Goal: Communication & Community: Participate in discussion

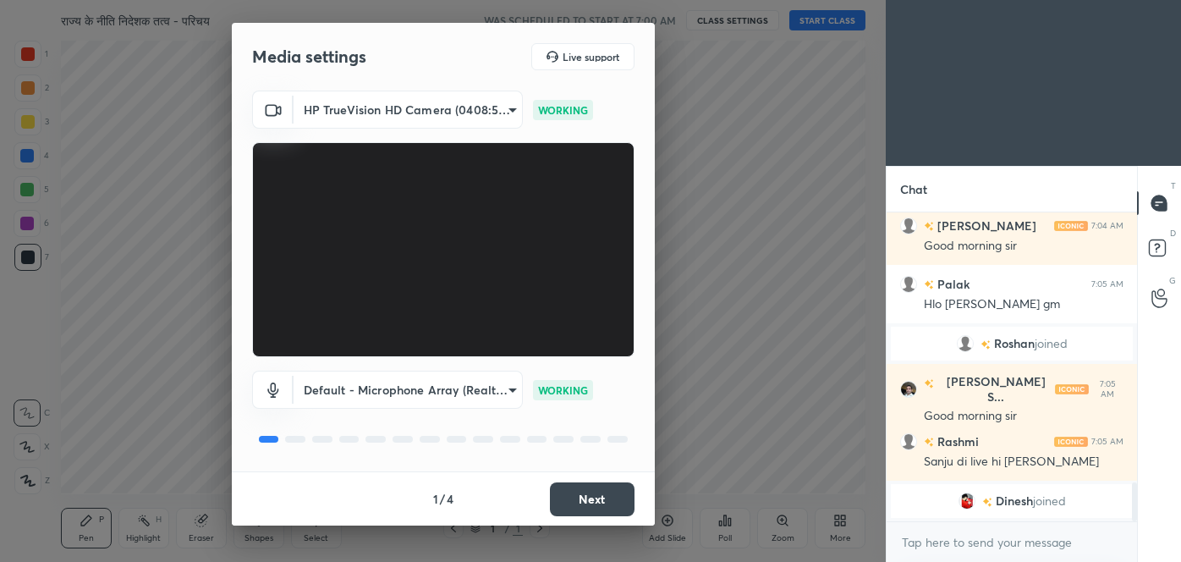
scroll to position [2176, 0]
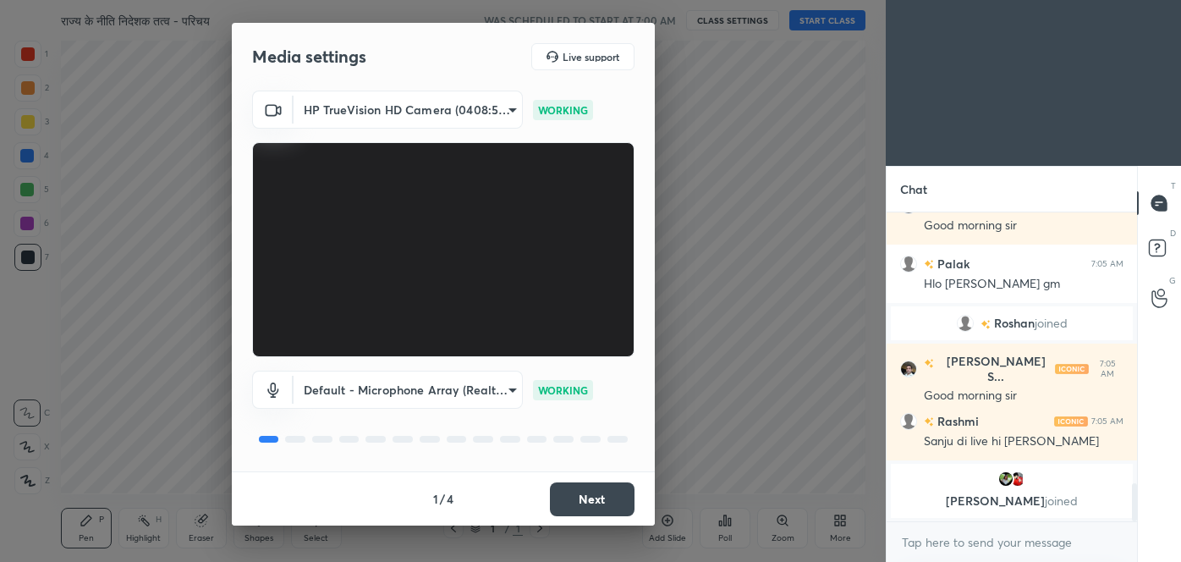
click at [612, 499] on button "Next" at bounding box center [592, 499] width 85 height 34
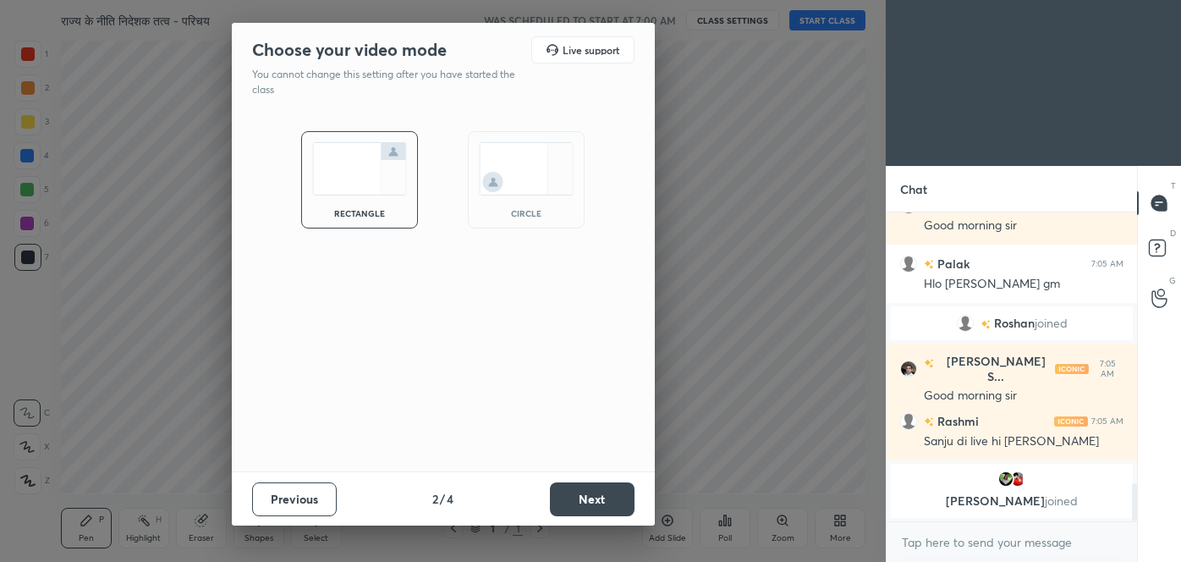
click at [612, 499] on button "Next" at bounding box center [592, 499] width 85 height 34
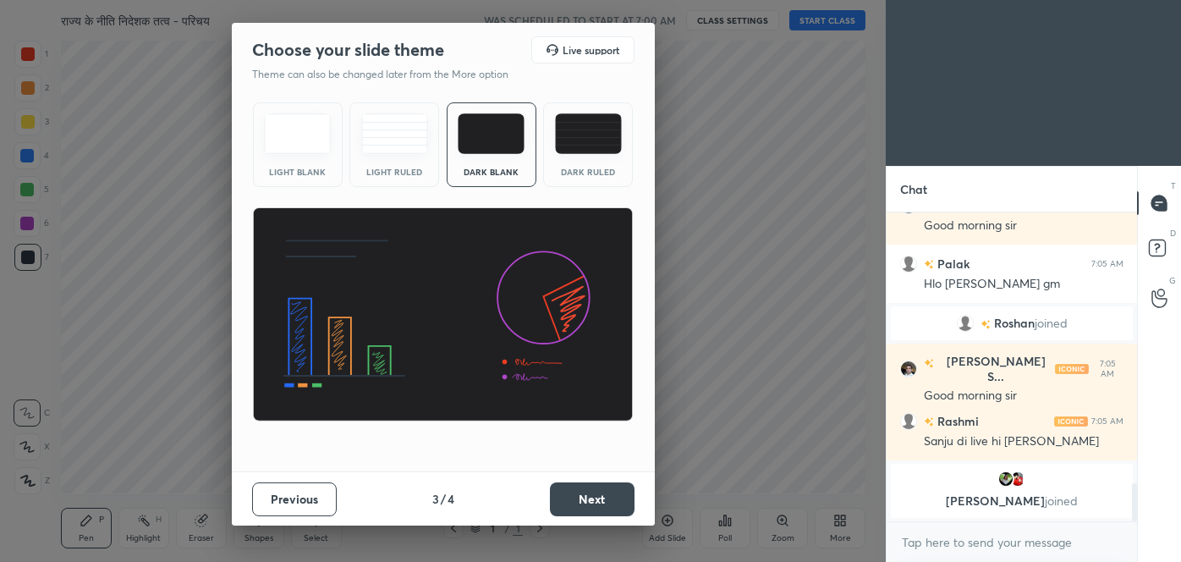
click at [612, 499] on button "Next" at bounding box center [592, 499] width 85 height 34
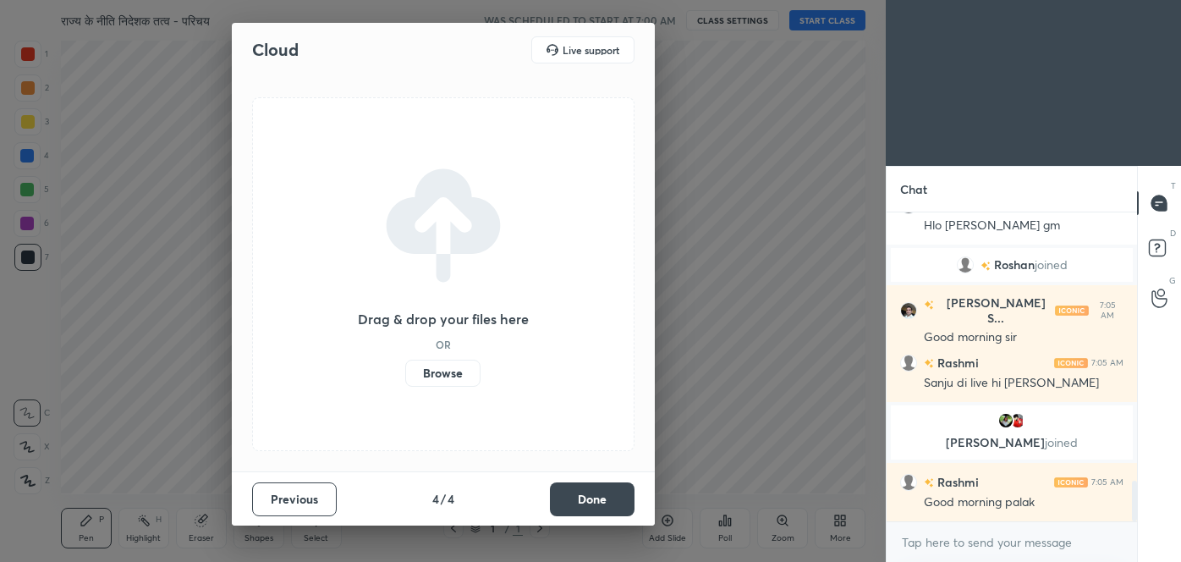
scroll to position [2036, 0]
click at [612, 499] on button "Done" at bounding box center [592, 499] width 85 height 34
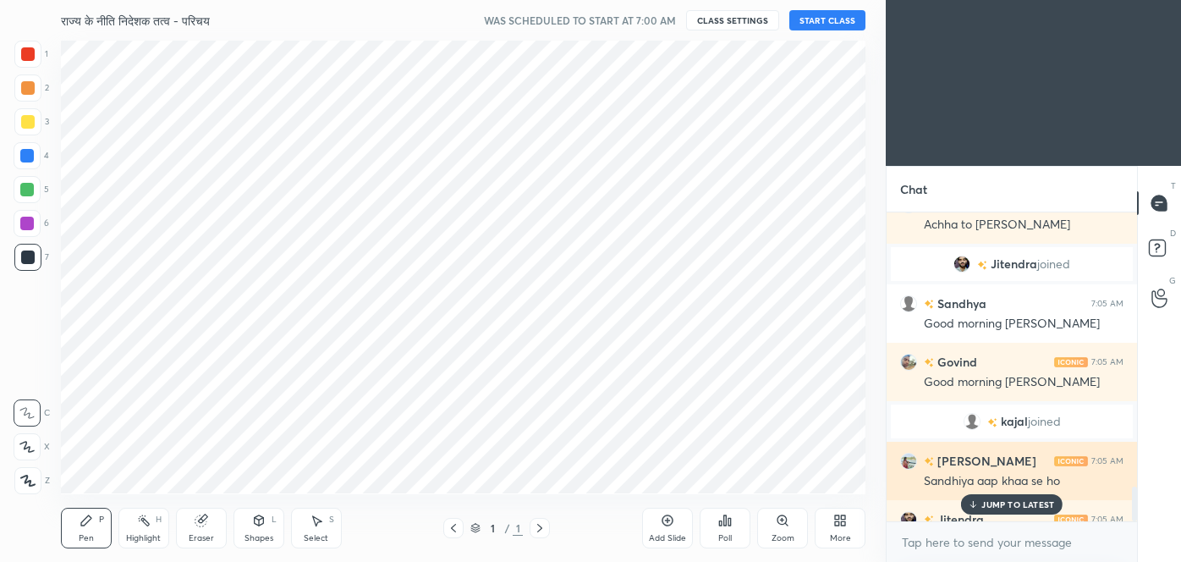
scroll to position [2422, 0]
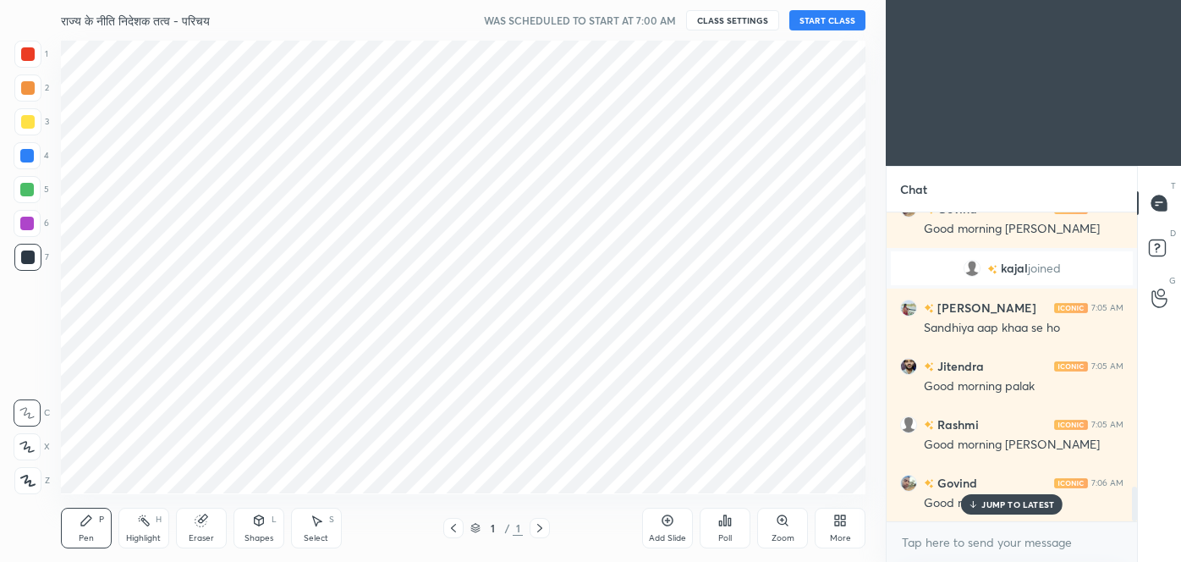
click at [999, 501] on p "JUMP TO LATEST" at bounding box center [1017, 504] width 73 height 10
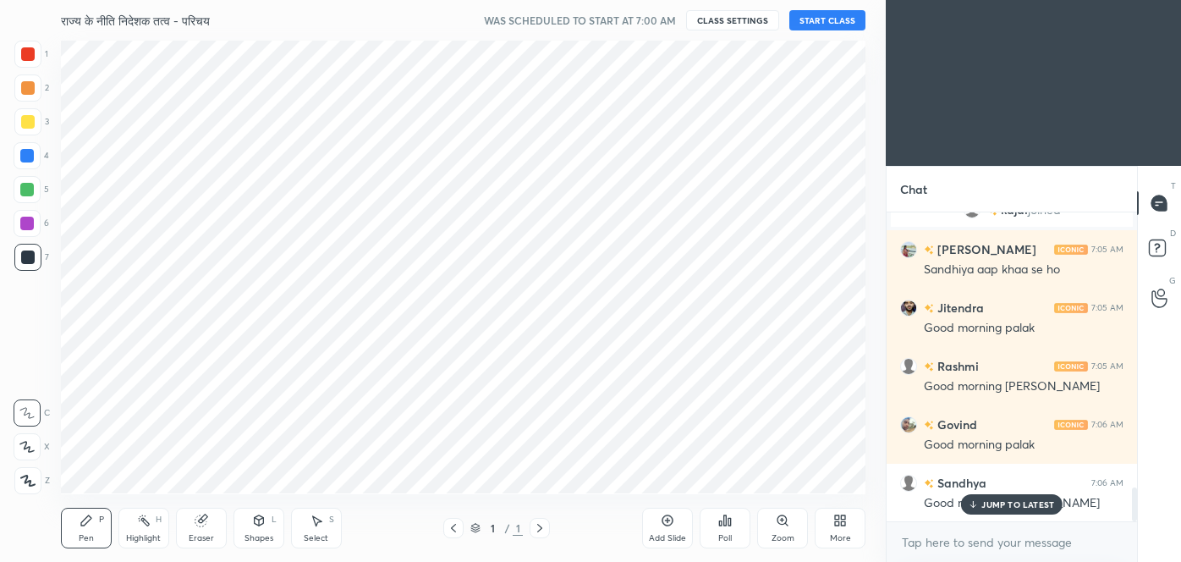
scroll to position [2555, 0]
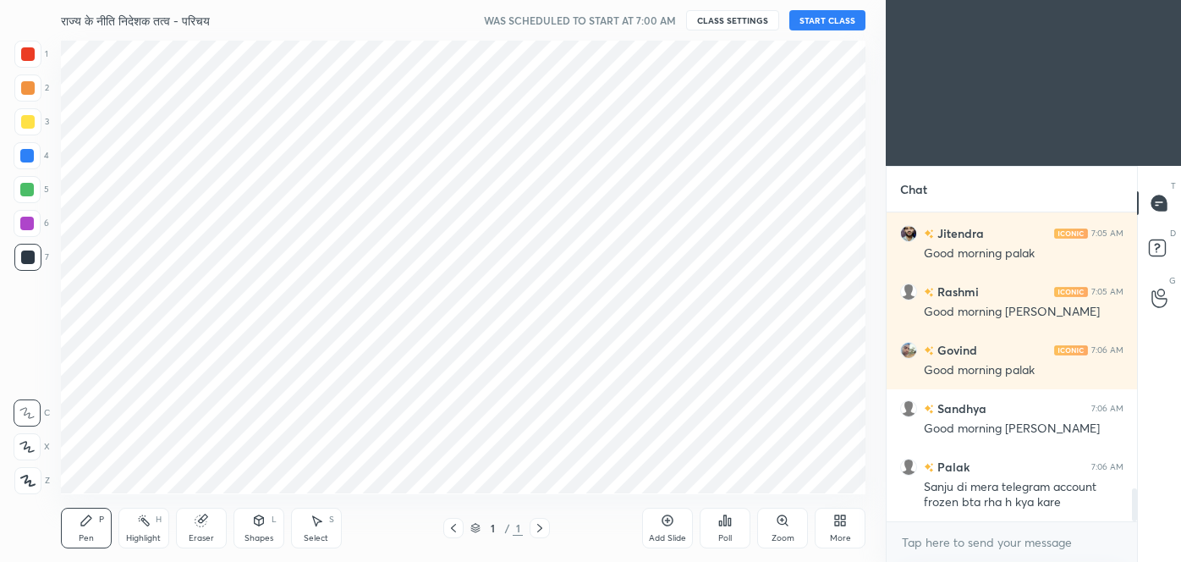
click at [999, 501] on div "[PERSON_NAME] joined [PERSON_NAME] 7:05 AM Sandhiya aap khaa se ho [PERSON_NAME…" at bounding box center [1011, 366] width 250 height 309
click at [821, 22] on button "START CLASS" at bounding box center [827, 20] width 76 height 20
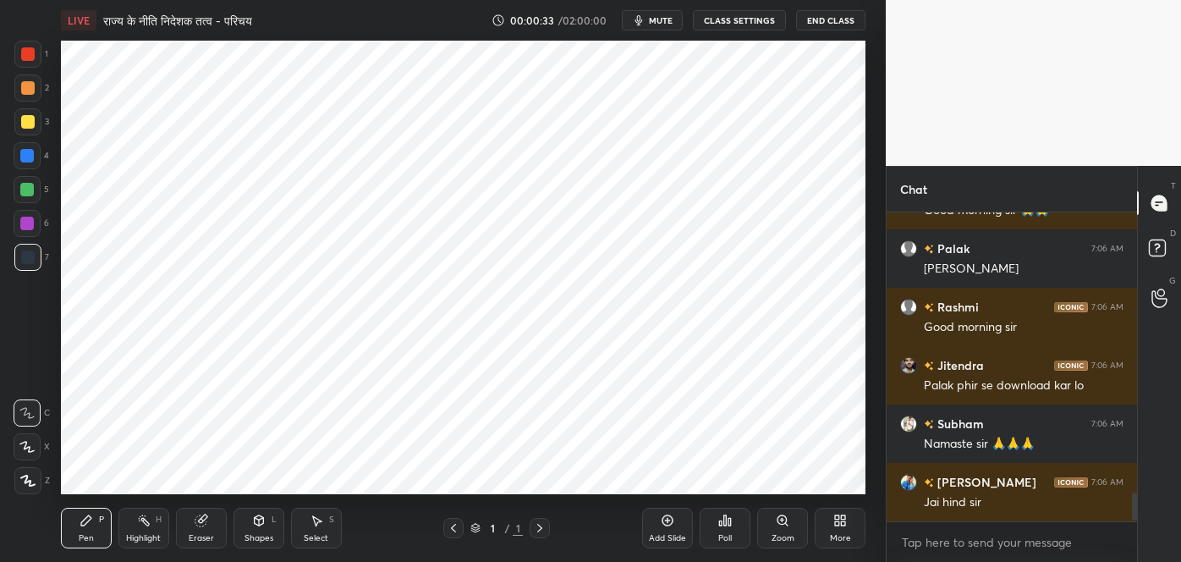
scroll to position [3022, 0]
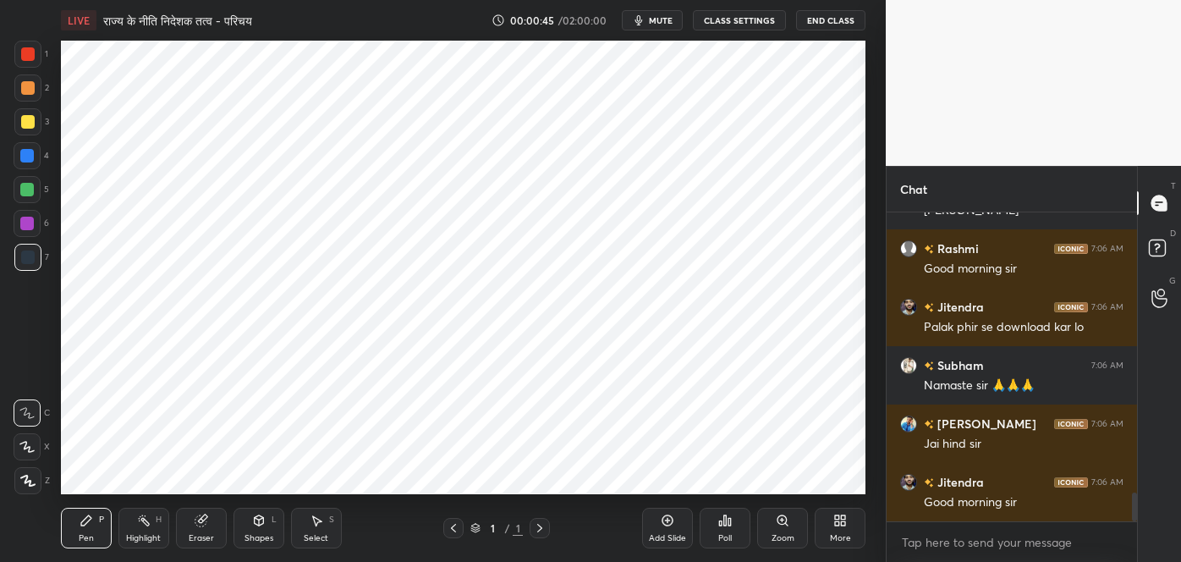
click at [841, 526] on icon at bounding box center [840, 520] width 14 height 14
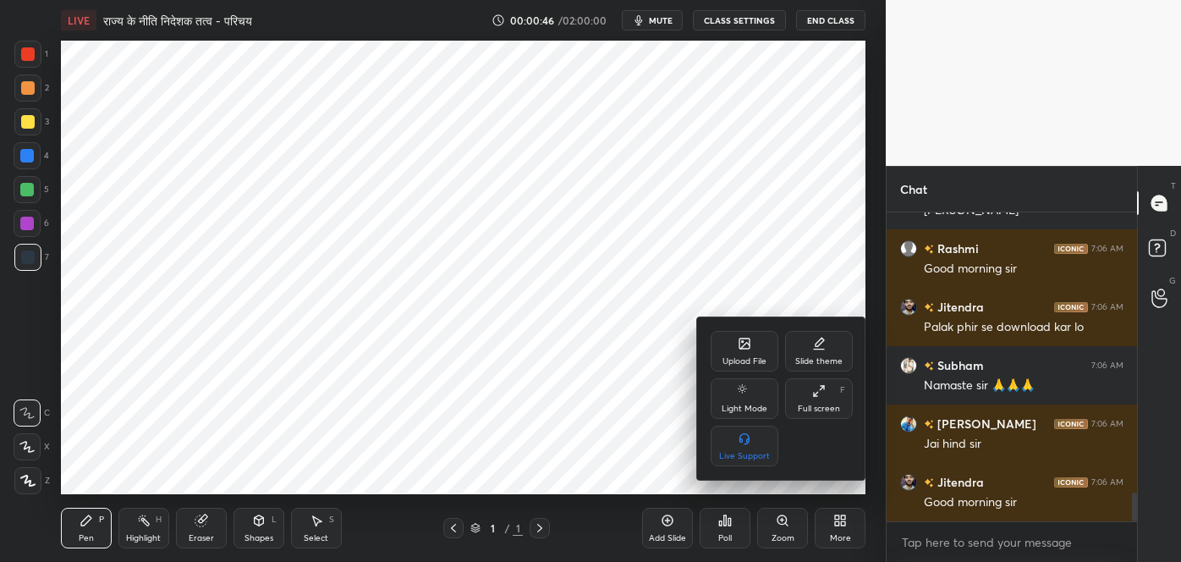
click at [750, 350] on icon at bounding box center [744, 344] width 14 height 14
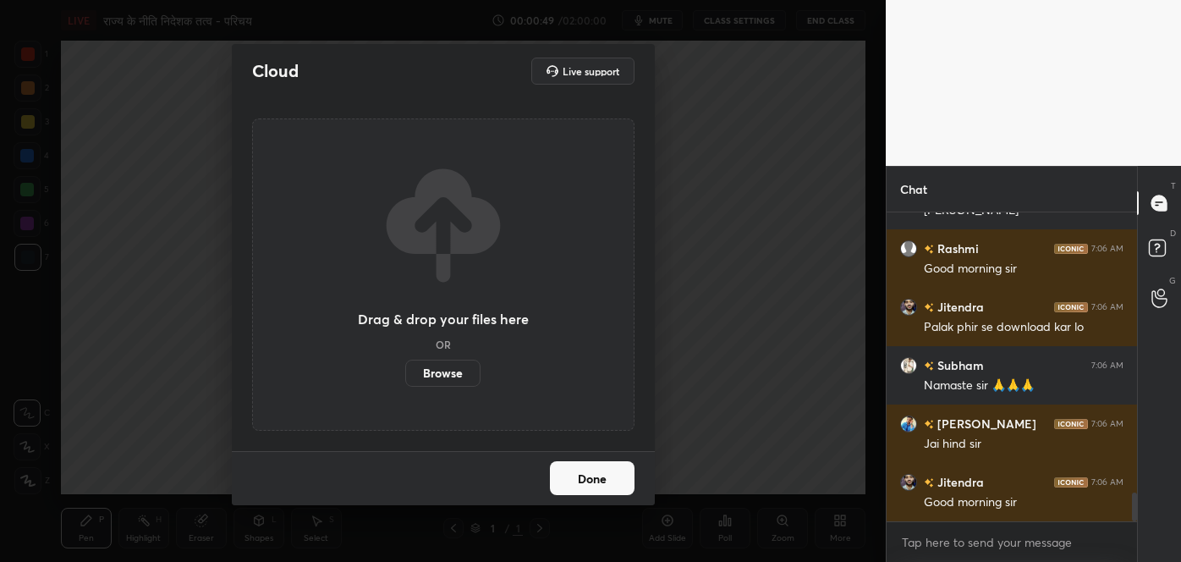
click at [453, 374] on label "Browse" at bounding box center [442, 372] width 75 height 27
click at [405, 374] on input "Browse" at bounding box center [405, 372] width 0 height 27
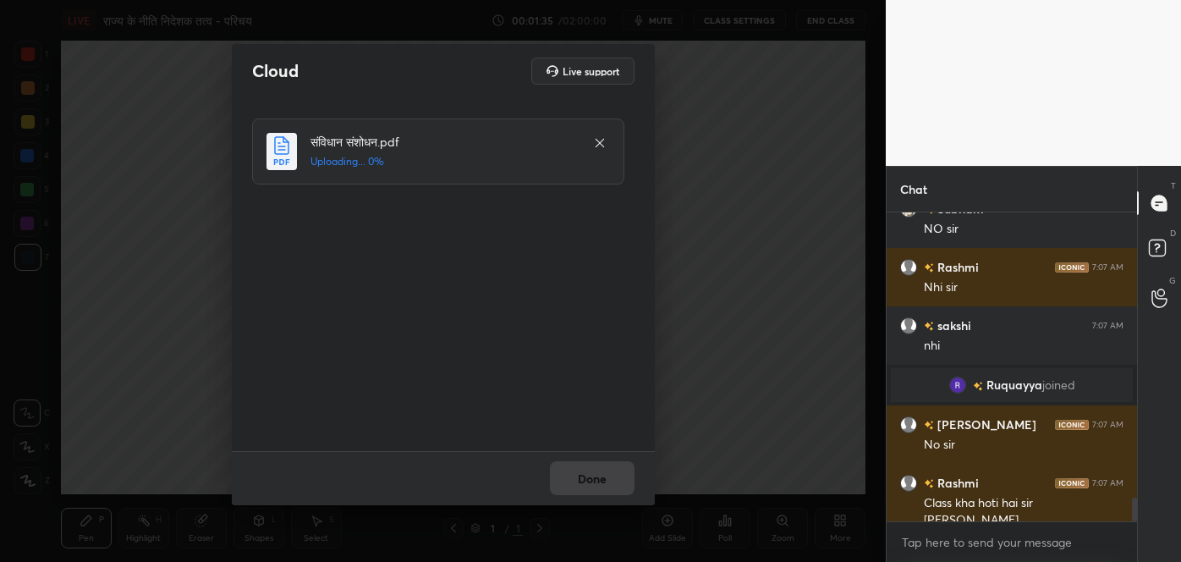
scroll to position [3693, 0]
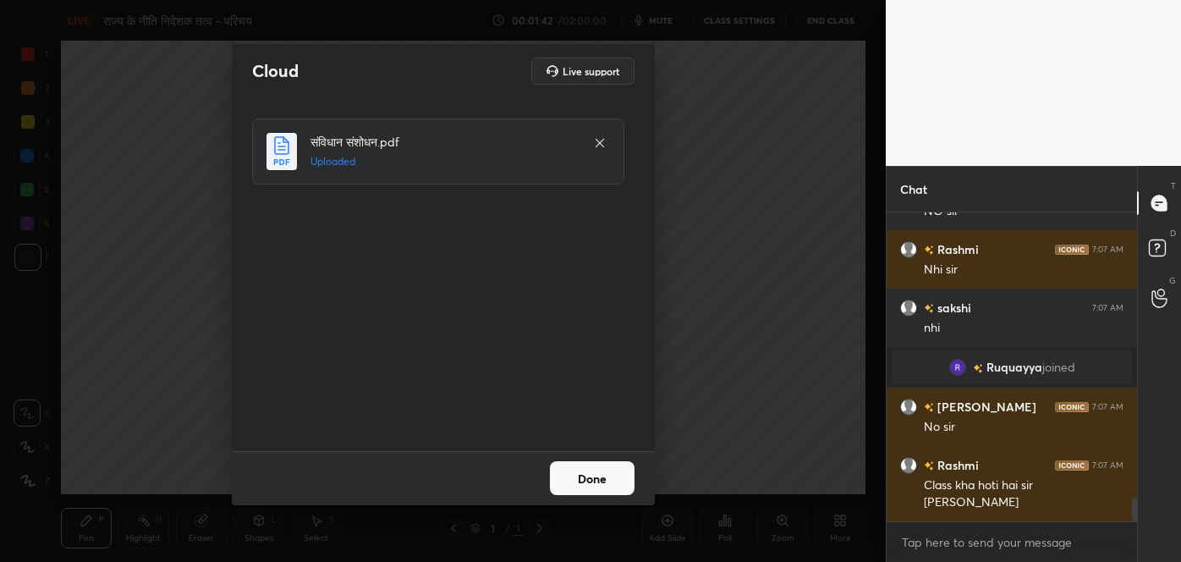
click at [588, 472] on button "Done" at bounding box center [592, 478] width 85 height 34
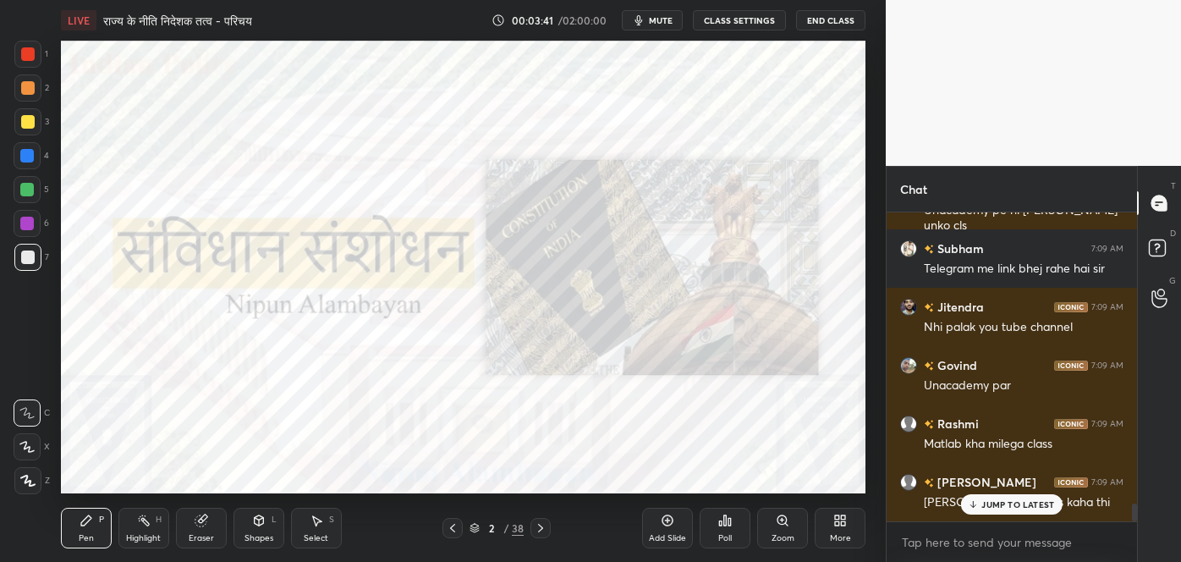
scroll to position [304, 245]
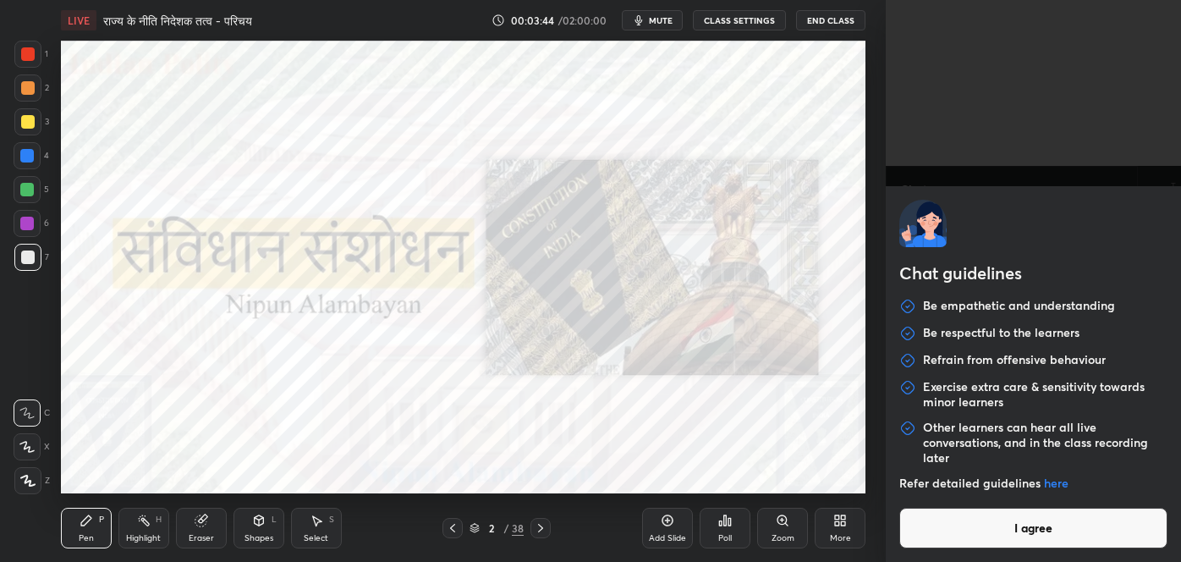
click at [1012, 545] on body "1 2 3 4 5 6 7 C X Z C X Z E E Erase all H H LIVE राज्य के नीति निदेशक तत्व - पर…" at bounding box center [590, 281] width 1181 height 562
click at [1016, 538] on button "I agree" at bounding box center [1033, 527] width 268 height 41
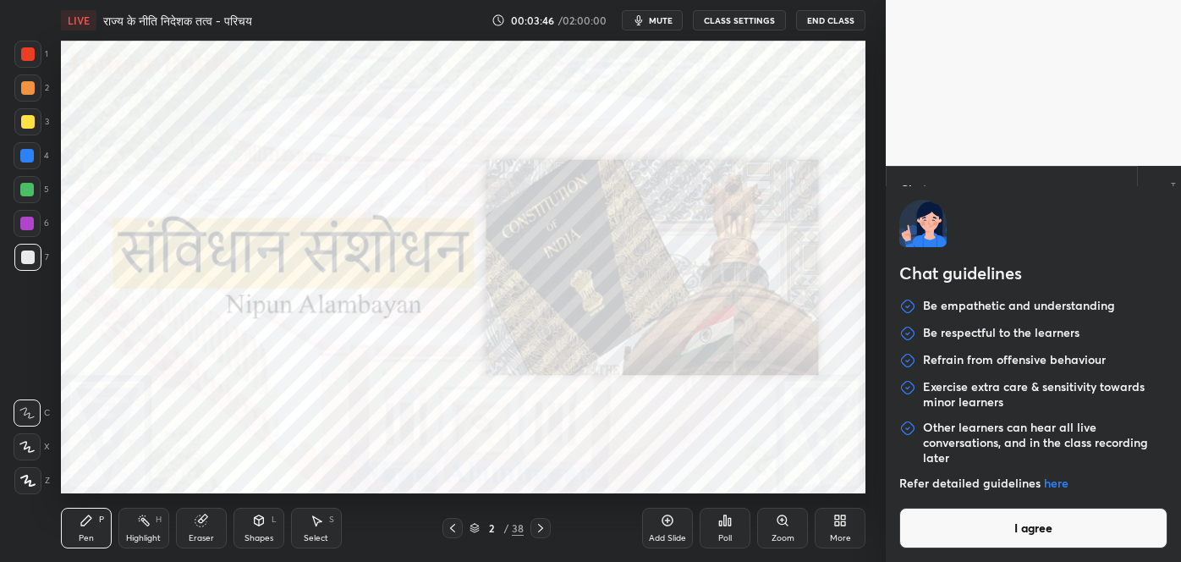
type textarea "x"
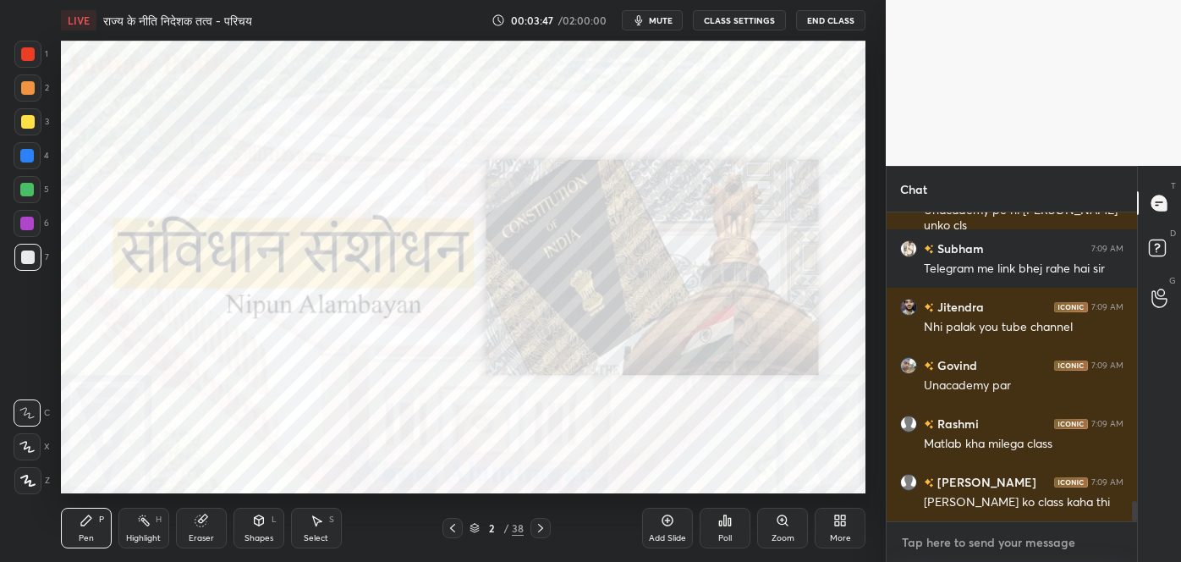
click at [1016, 538] on textarea at bounding box center [1011, 542] width 223 height 27
paste textarea "[URL][DOMAIN_NAME]"
type textarea "[URL][DOMAIN_NAME]"
type textarea "x"
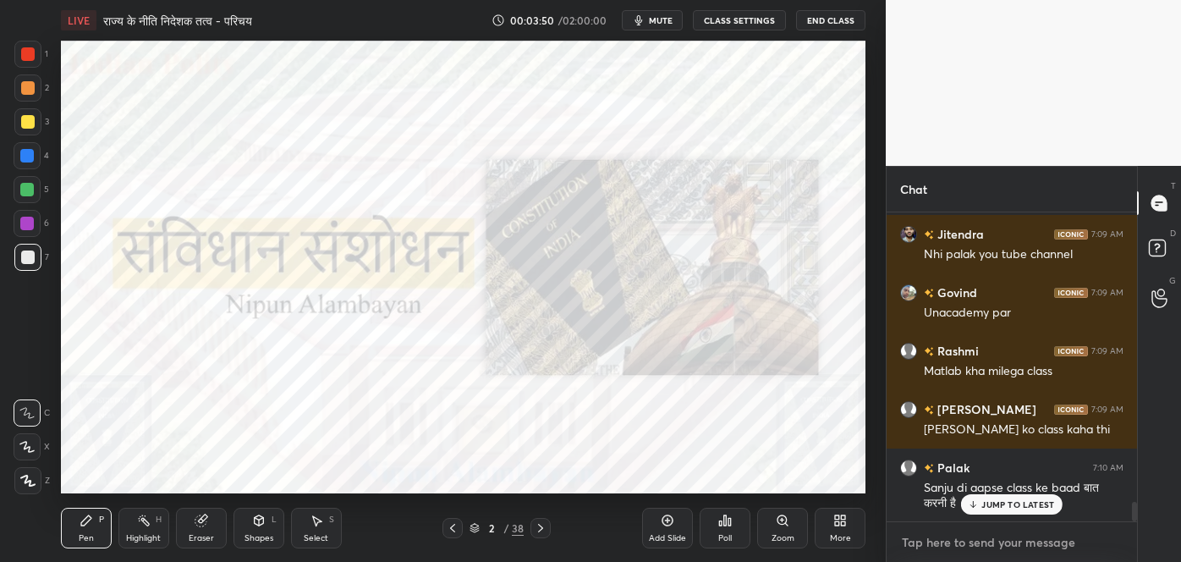
scroll to position [4637, 0]
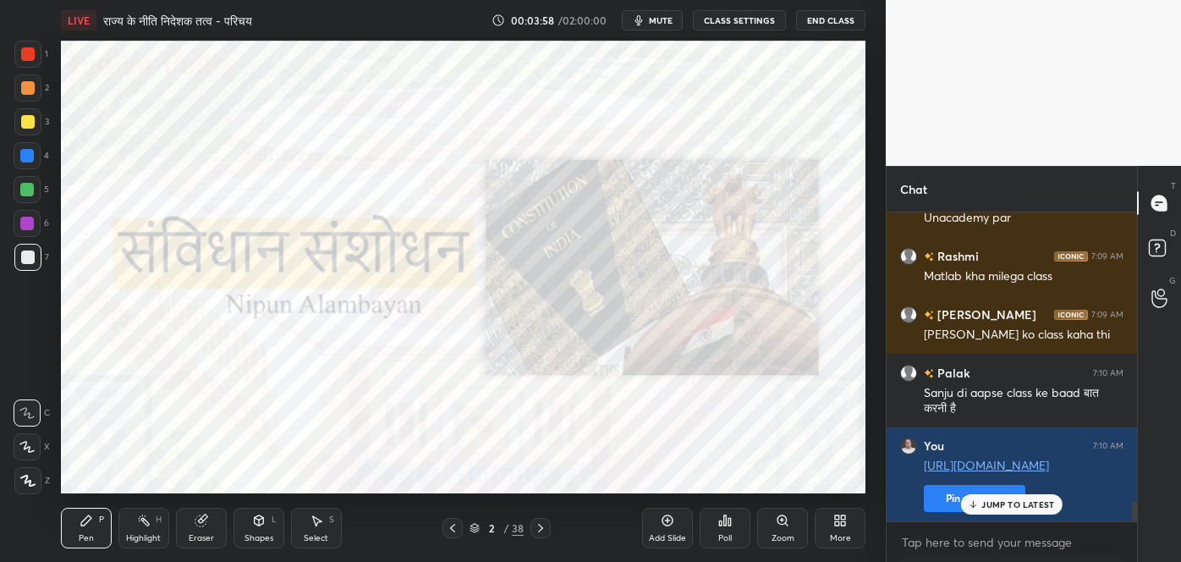
click at [1019, 508] on p "JUMP TO LATEST" at bounding box center [1017, 504] width 73 height 10
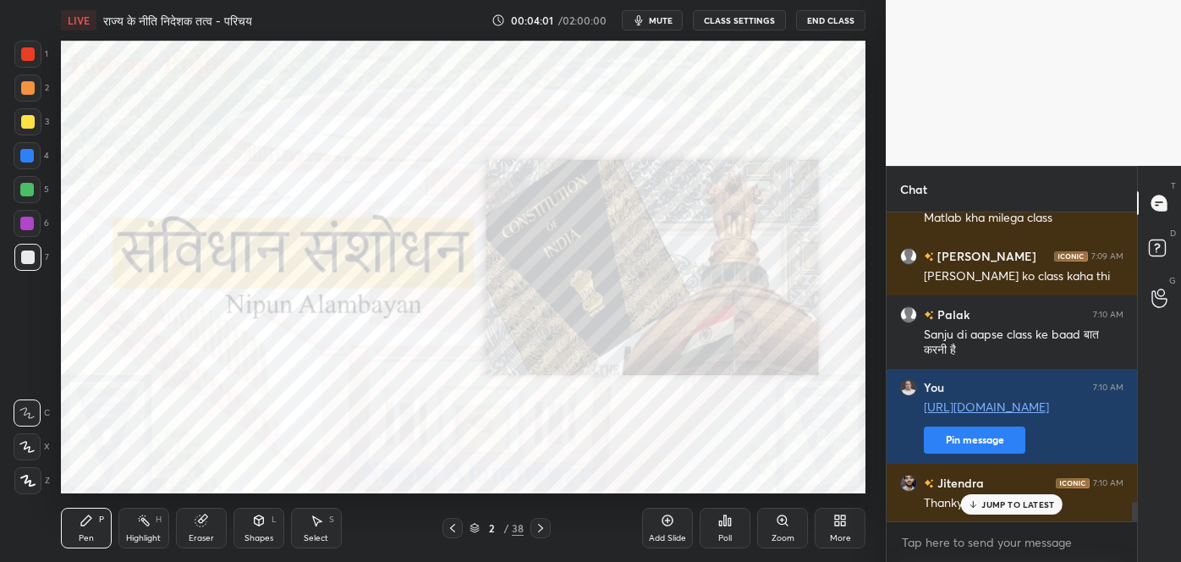
click at [997, 502] on div "Palak 7:08 AM Subham bhaiya yt pe Rashmi 7:09 AM Sanju Deepak 7:09 AM Good morn…" at bounding box center [1011, 366] width 250 height 309
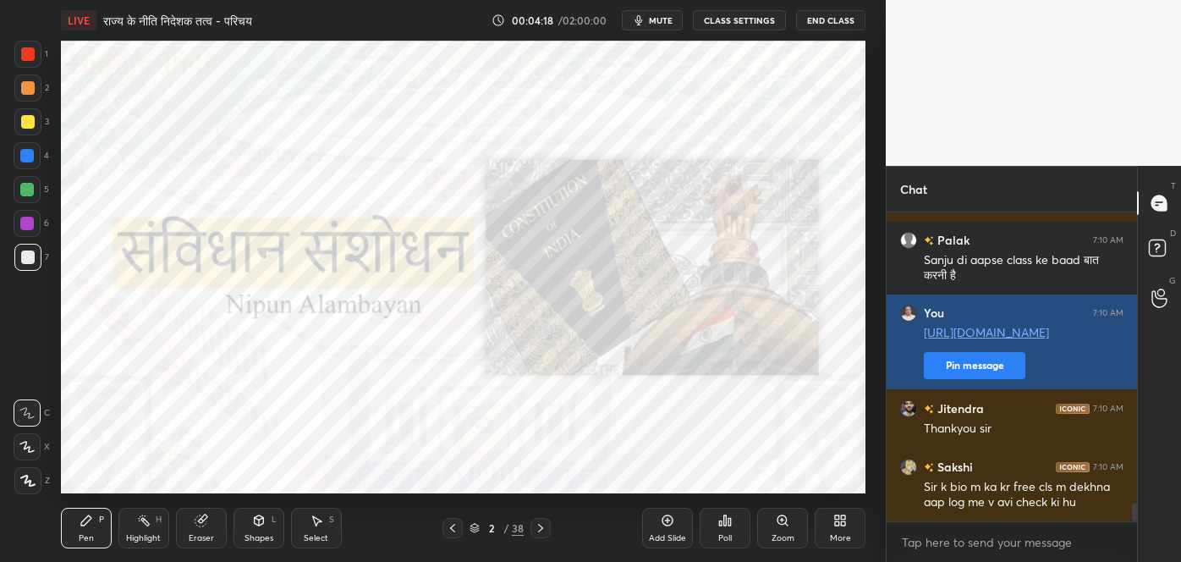
click at [1000, 369] on button "Pin message" at bounding box center [973, 365] width 101 height 27
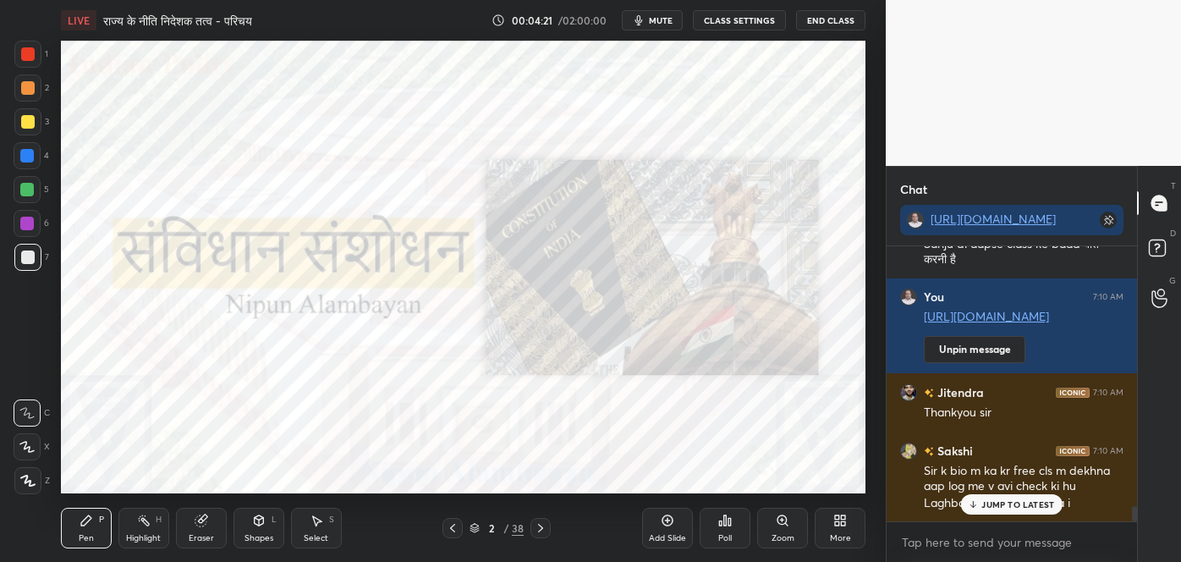
scroll to position [4893, 0]
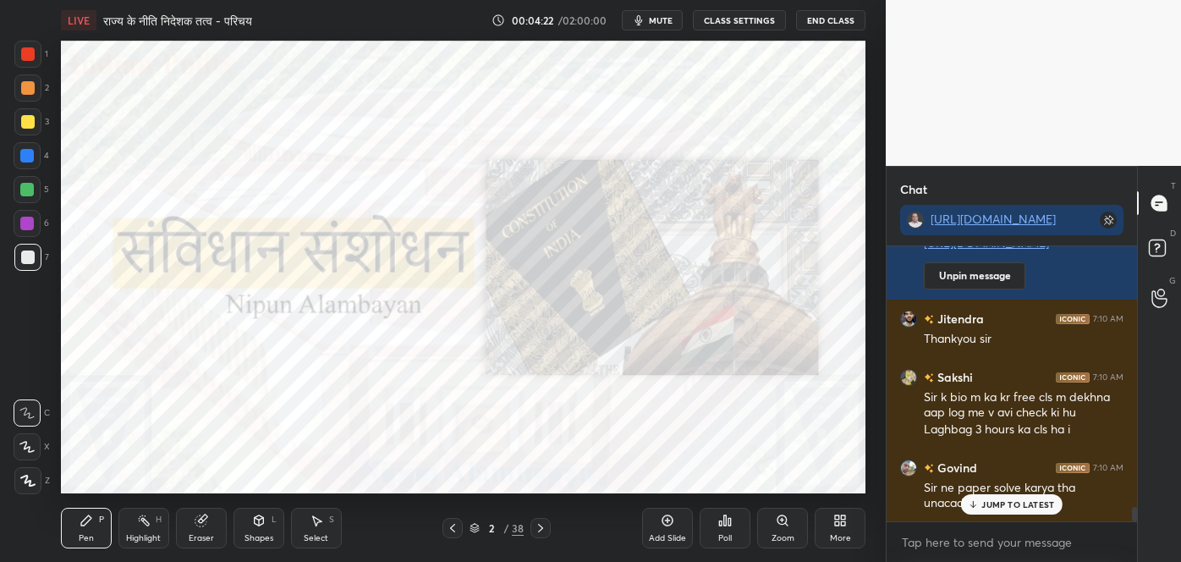
click at [1019, 501] on p "JUMP TO LATEST" at bounding box center [1017, 504] width 73 height 10
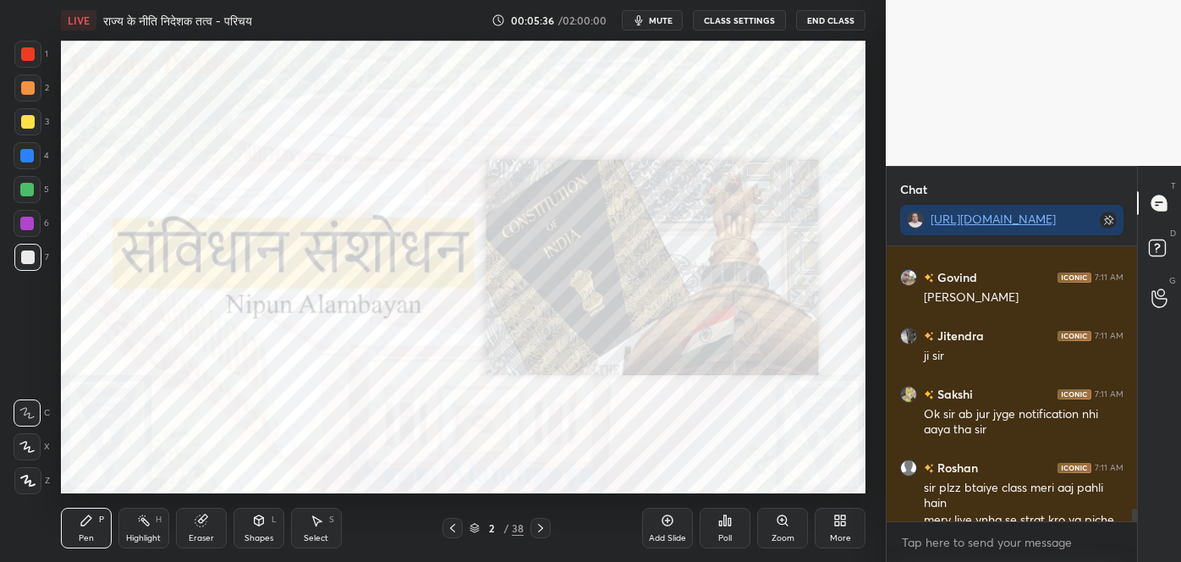
scroll to position [5482, 0]
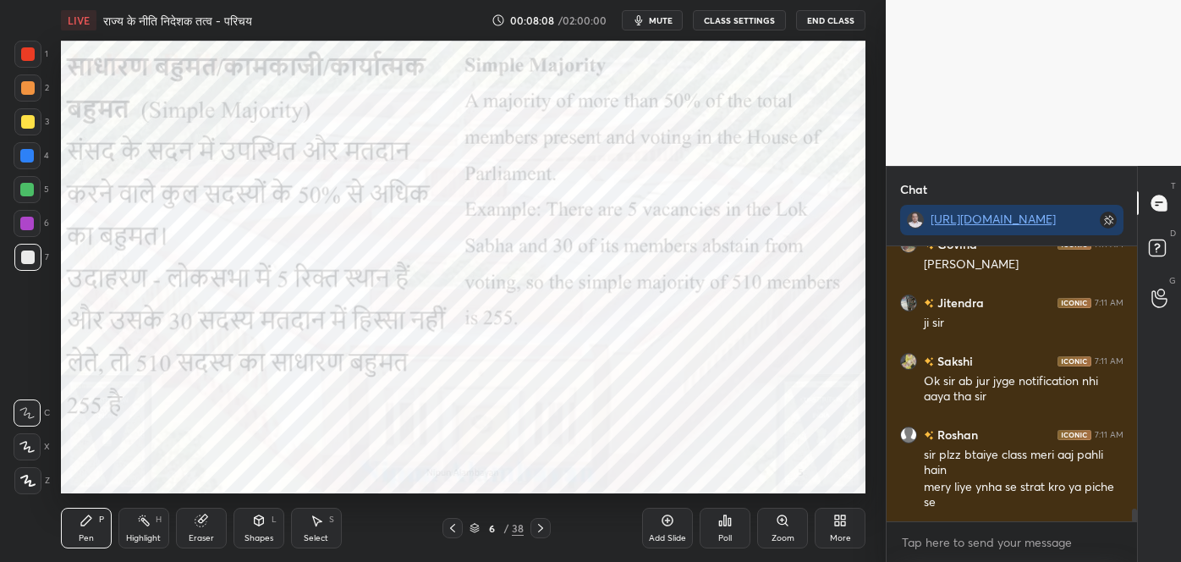
click at [24, 223] on div at bounding box center [27, 223] width 14 height 14
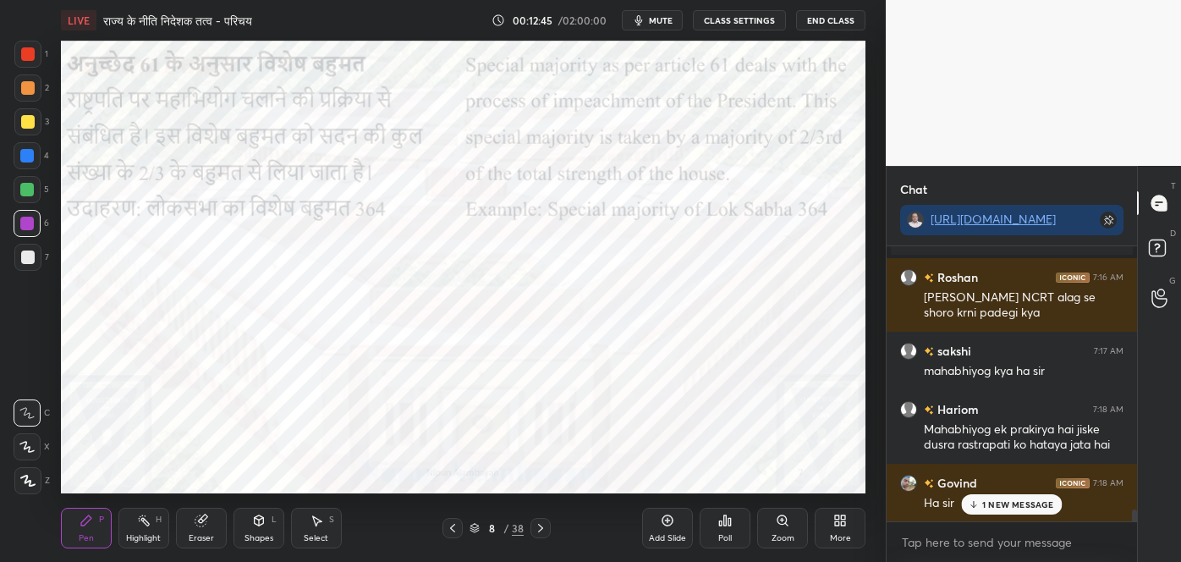
scroll to position [6059, 0]
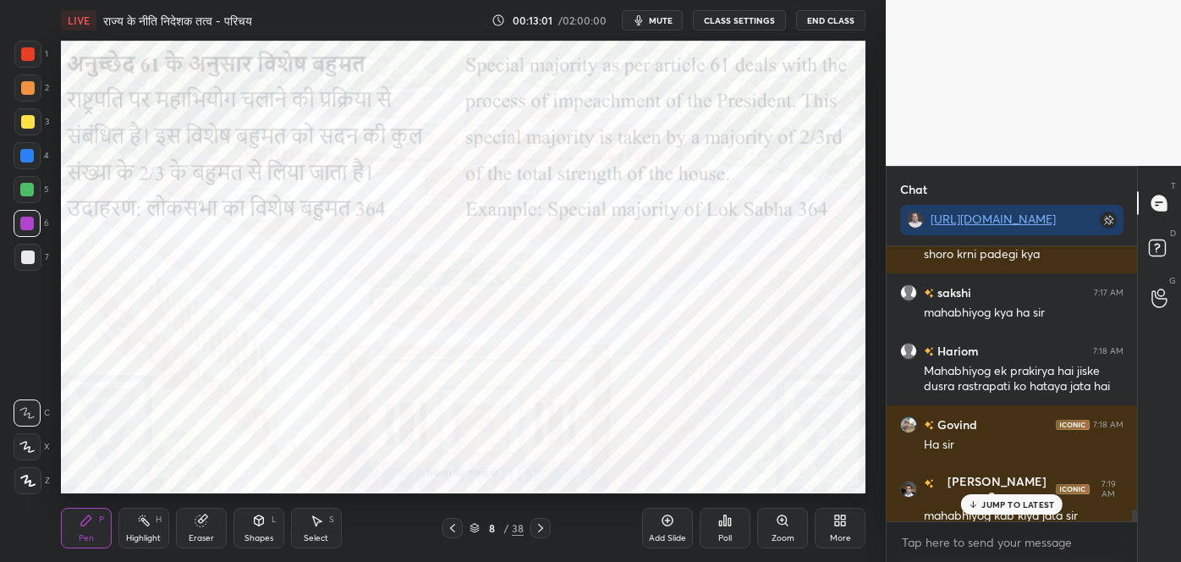
click at [974, 504] on icon at bounding box center [972, 504] width 11 height 10
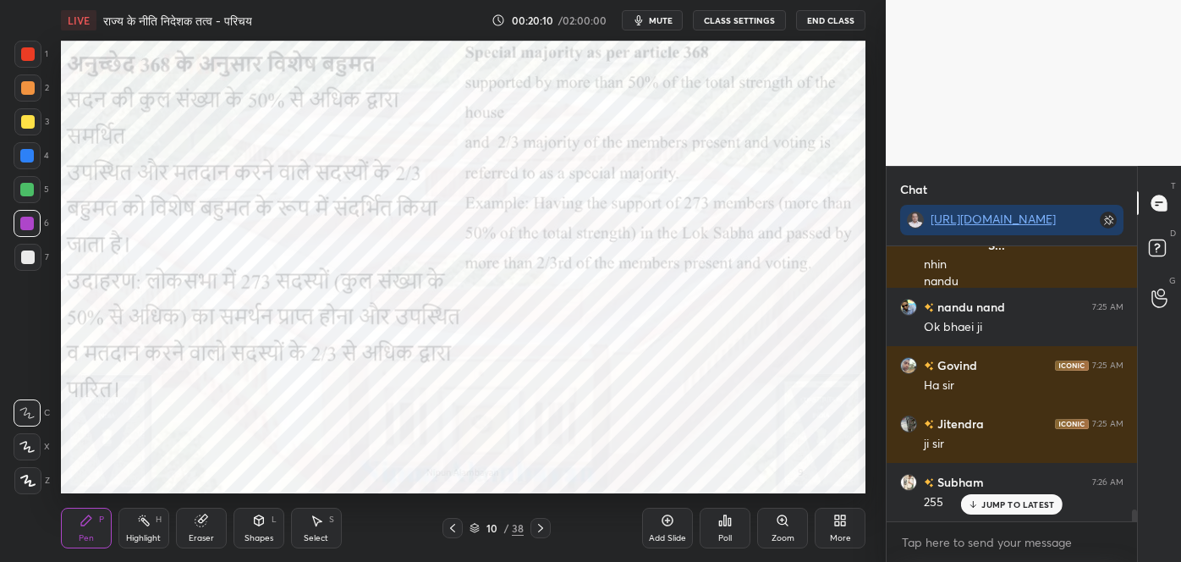
scroll to position [6159, 0]
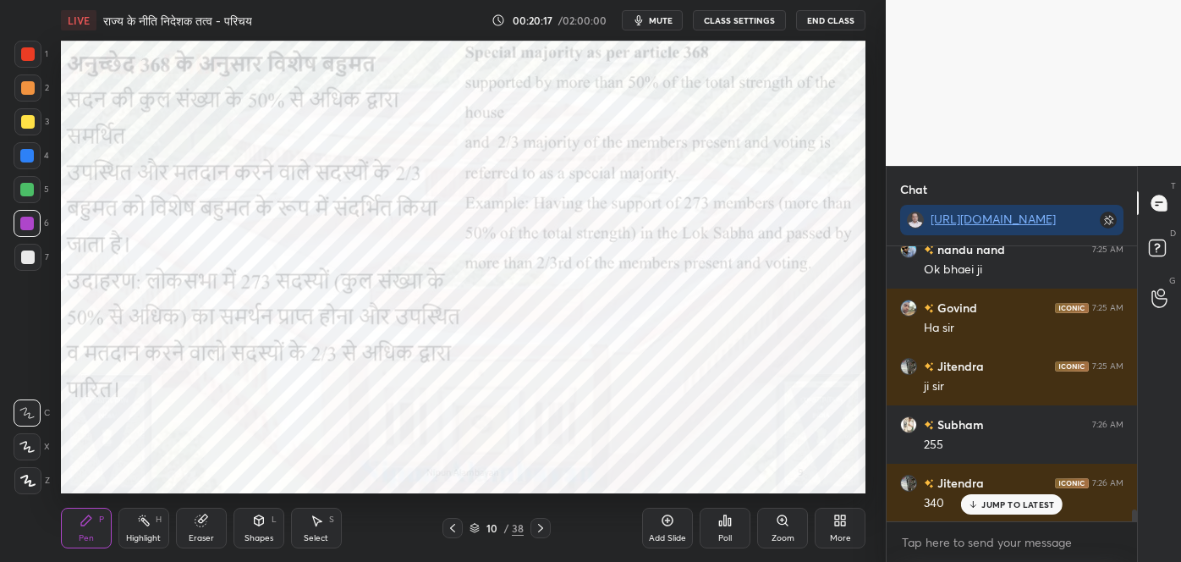
click at [976, 510] on div "JUMP TO LATEST" at bounding box center [1011, 504] width 101 height 20
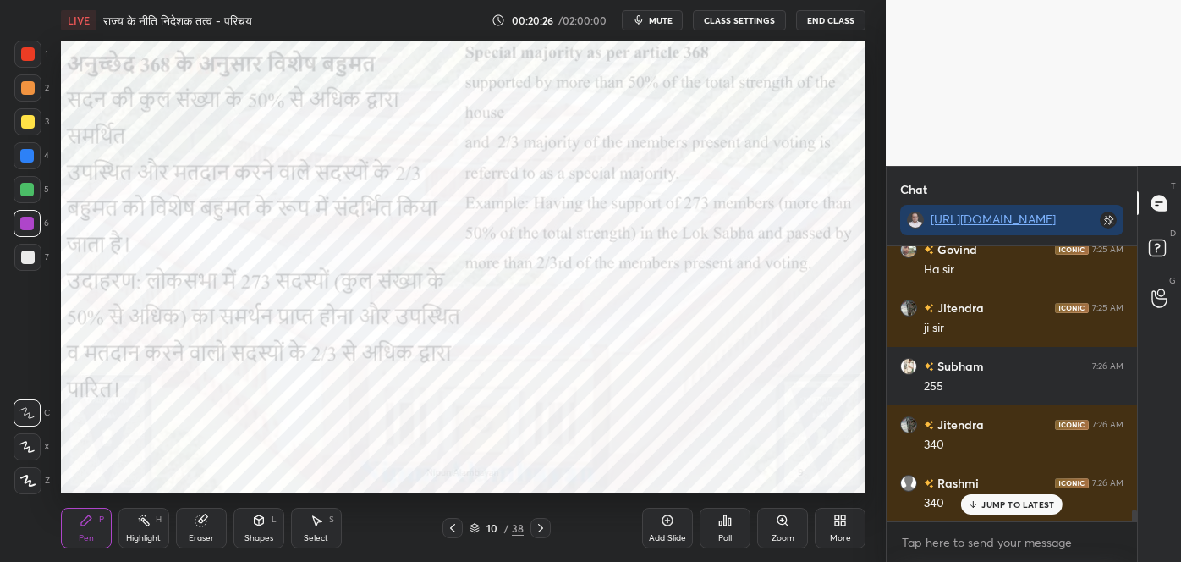
scroll to position [6276, 0]
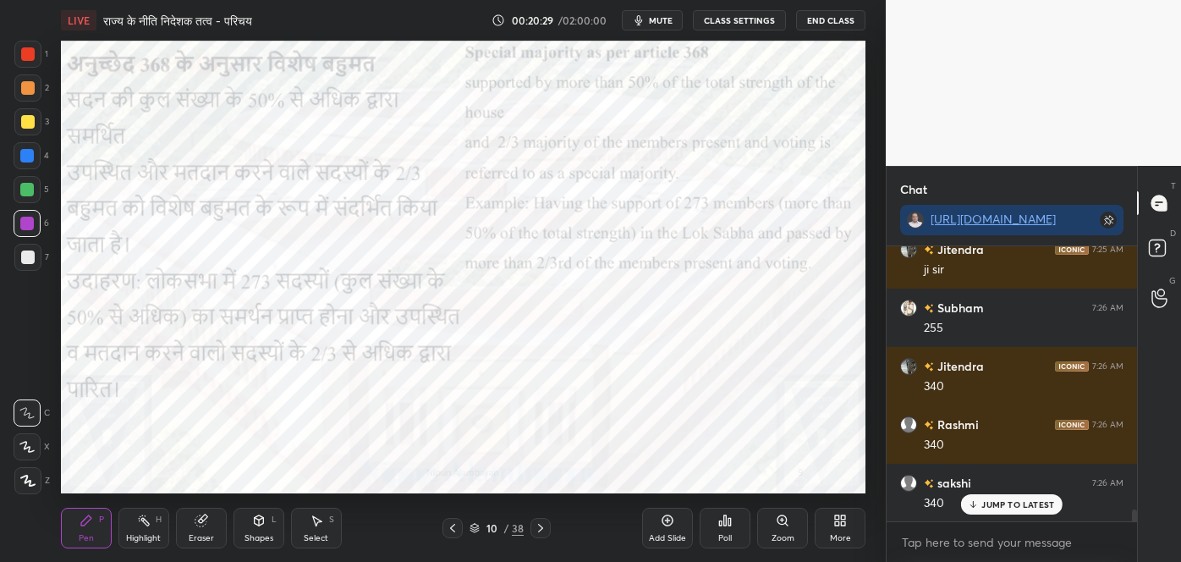
click at [981, 508] on div "JUMP TO LATEST" at bounding box center [1011, 504] width 101 height 20
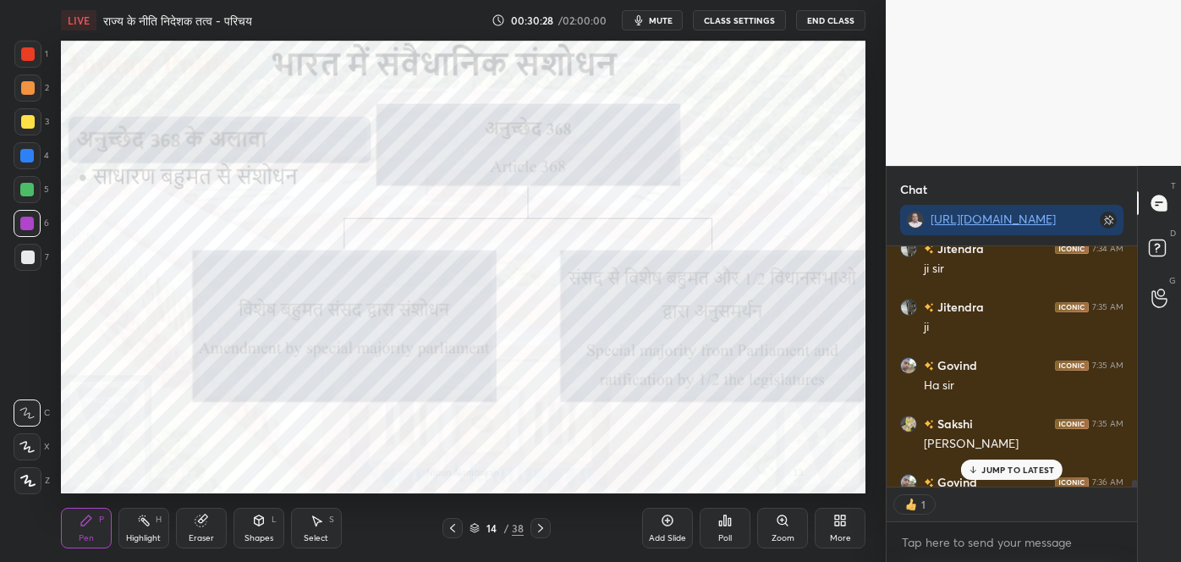
scroll to position [8217, 0]
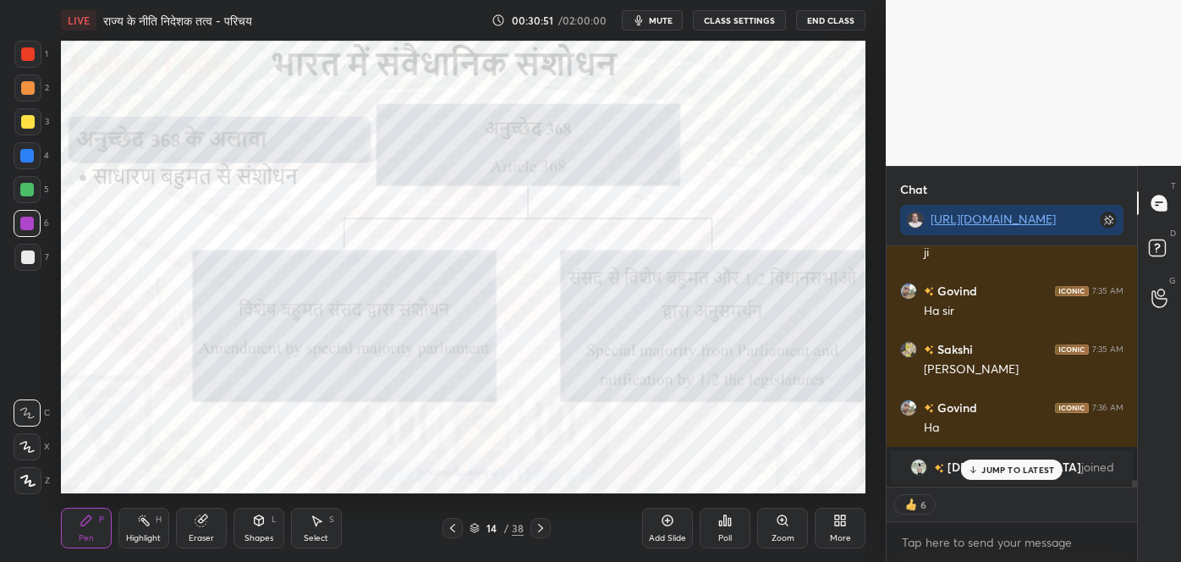
type textarea "x"
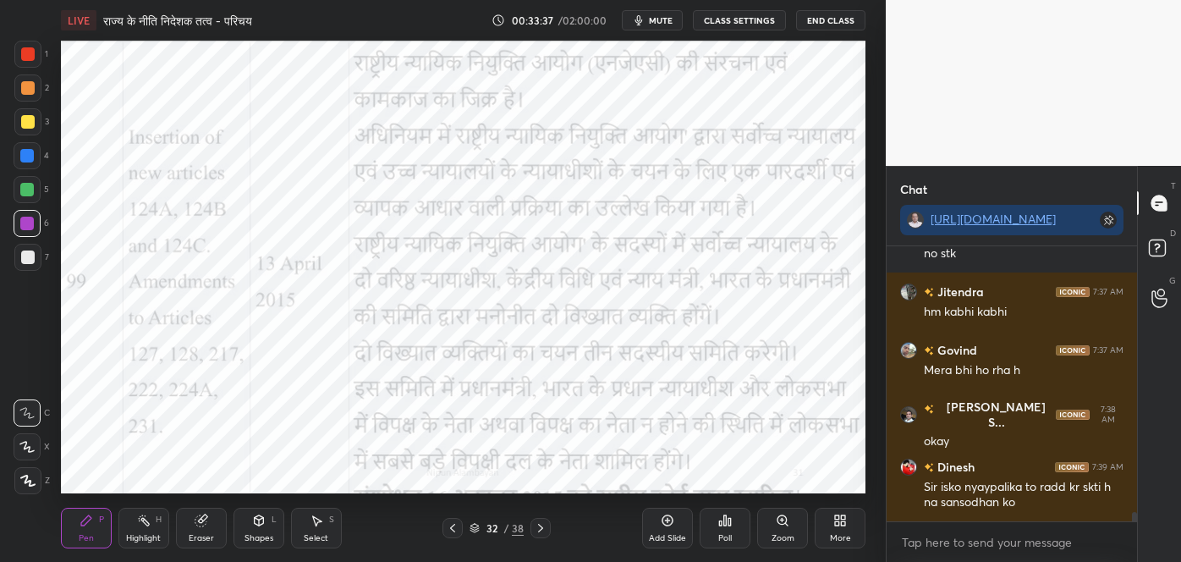
scroll to position [7945, 0]
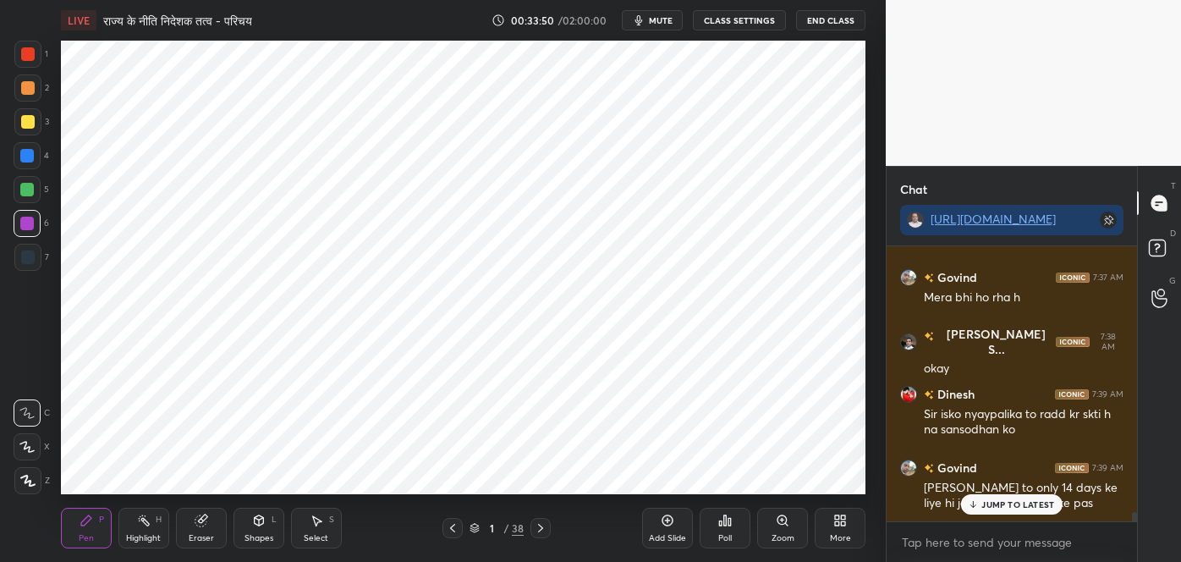
click at [996, 507] on p "JUMP TO LATEST" at bounding box center [1017, 504] width 73 height 10
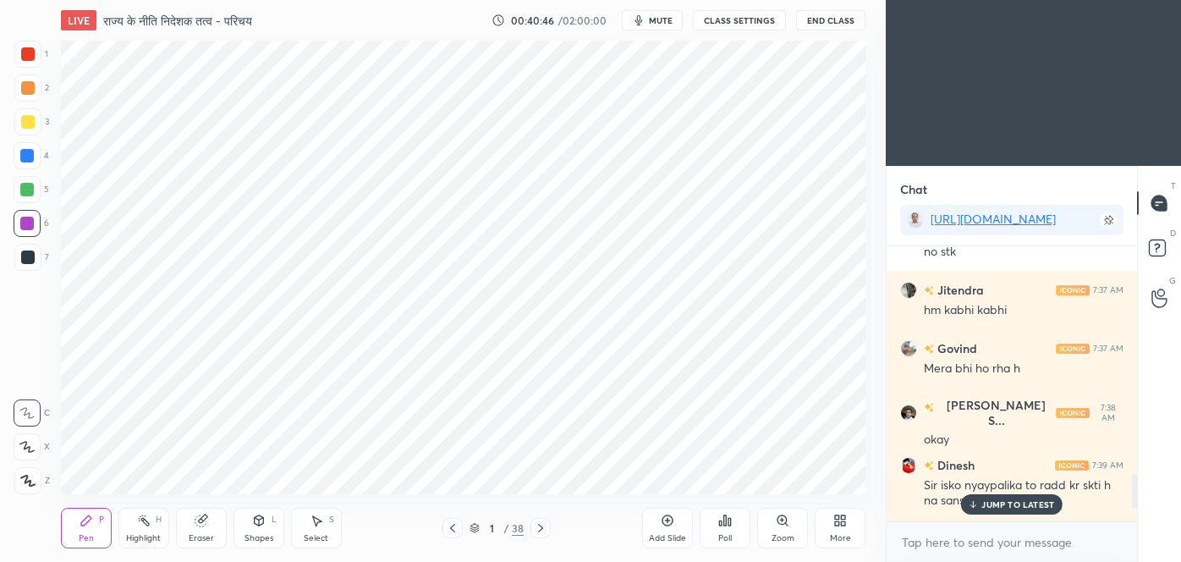
scroll to position [84113, 83748]
click at [1008, 506] on p "JUMP TO LATEST" at bounding box center [1017, 504] width 73 height 10
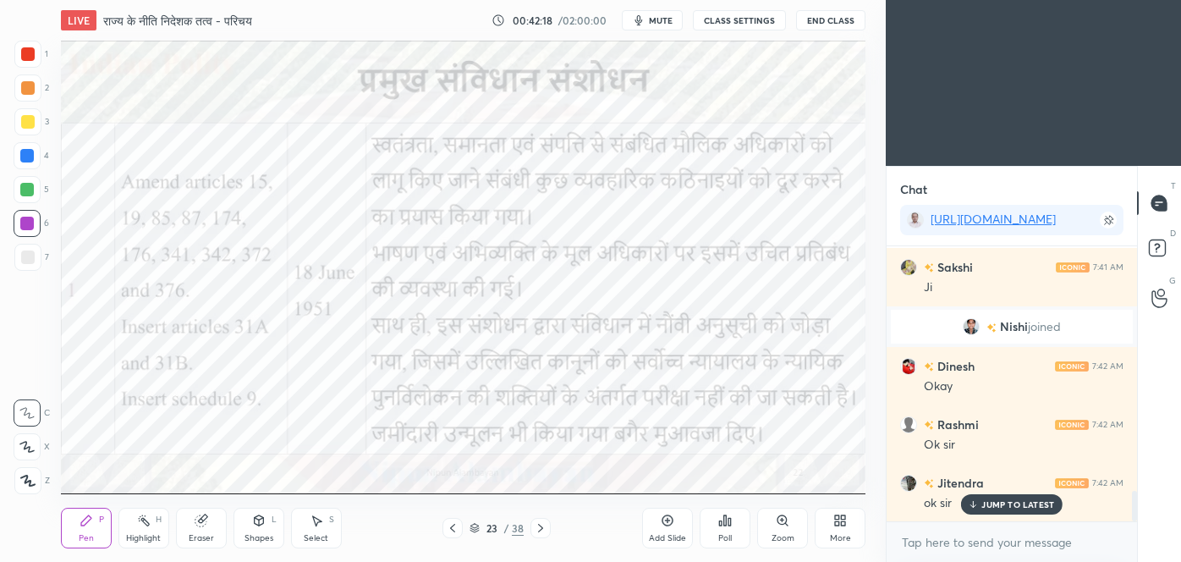
scroll to position [2227, 0]
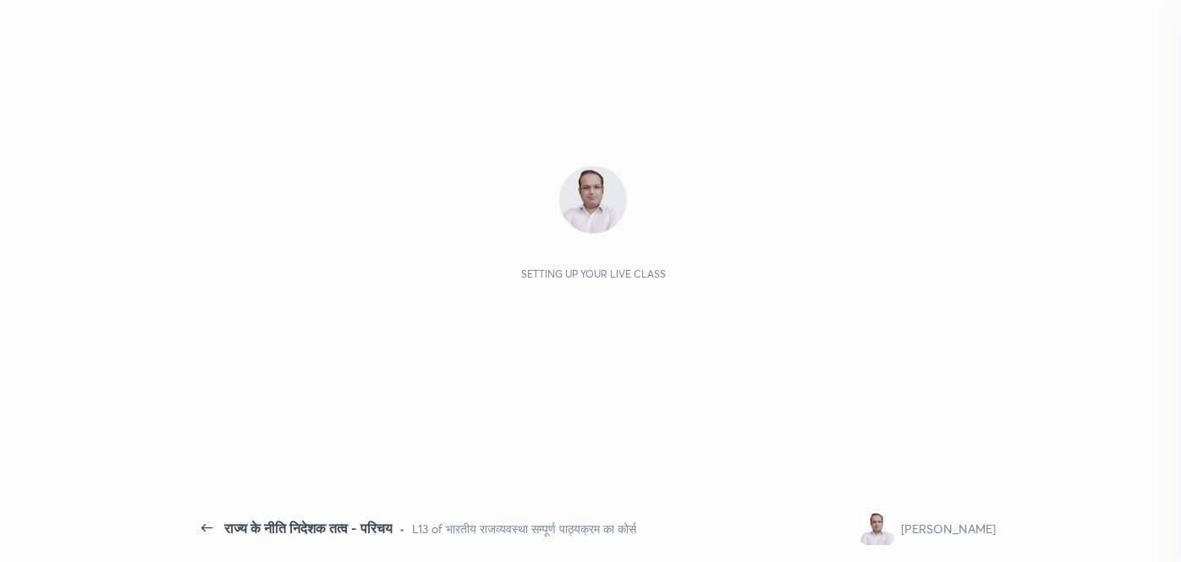
scroll to position [2059, 0]
drag, startPoint x: 0, startPoint y: 0, endPoint x: 724, endPoint y: 247, distance: 764.8
click at [724, 247] on div "Setting up your live class" at bounding box center [593, 223] width 779 height 114
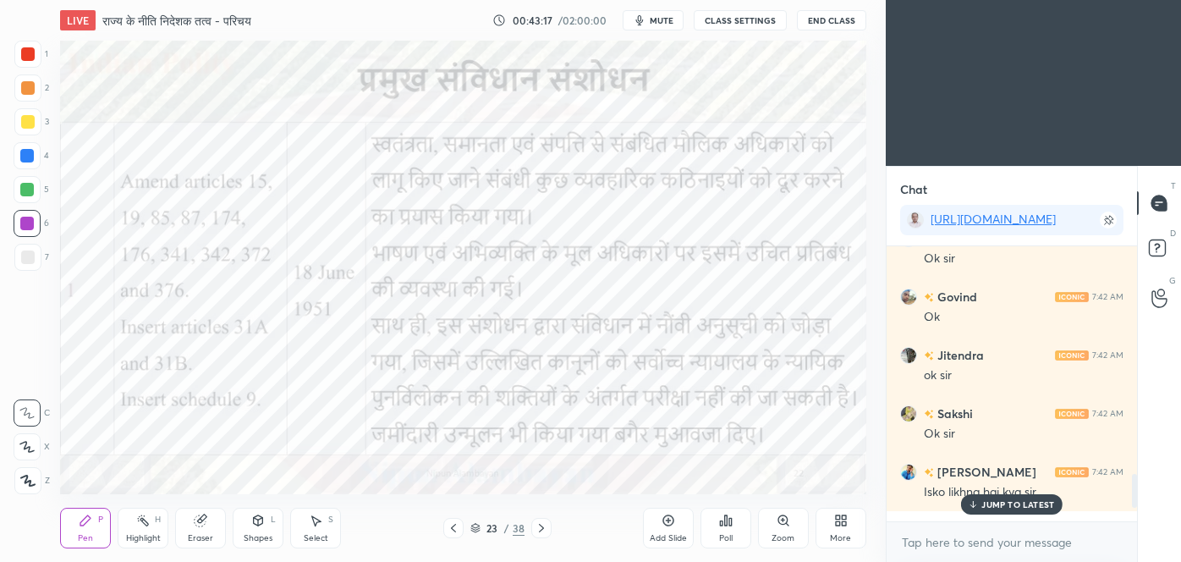
scroll to position [84113, 83748]
click at [1005, 502] on p "JUMP TO LATEST" at bounding box center [1017, 504] width 73 height 10
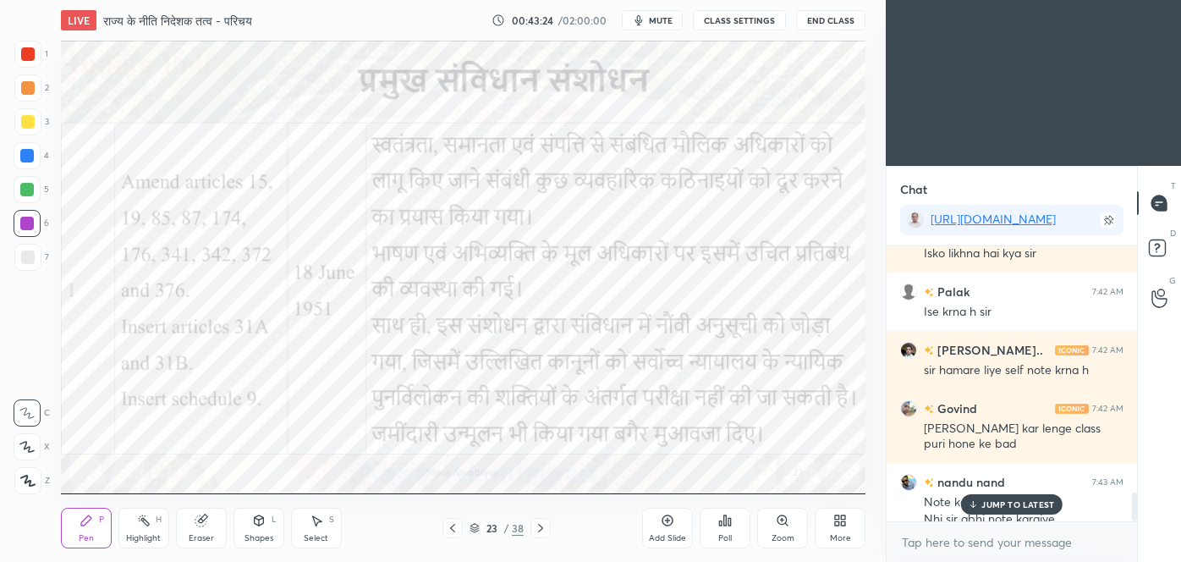
scroll to position [2314, 0]
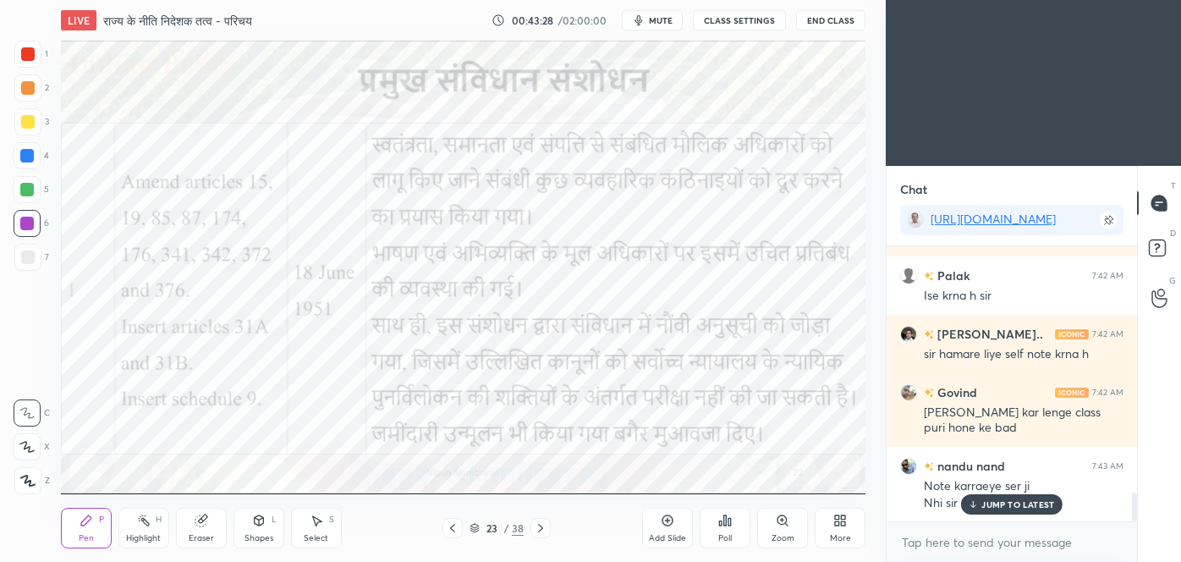
click at [987, 503] on p "JUMP TO LATEST" at bounding box center [1017, 504] width 73 height 10
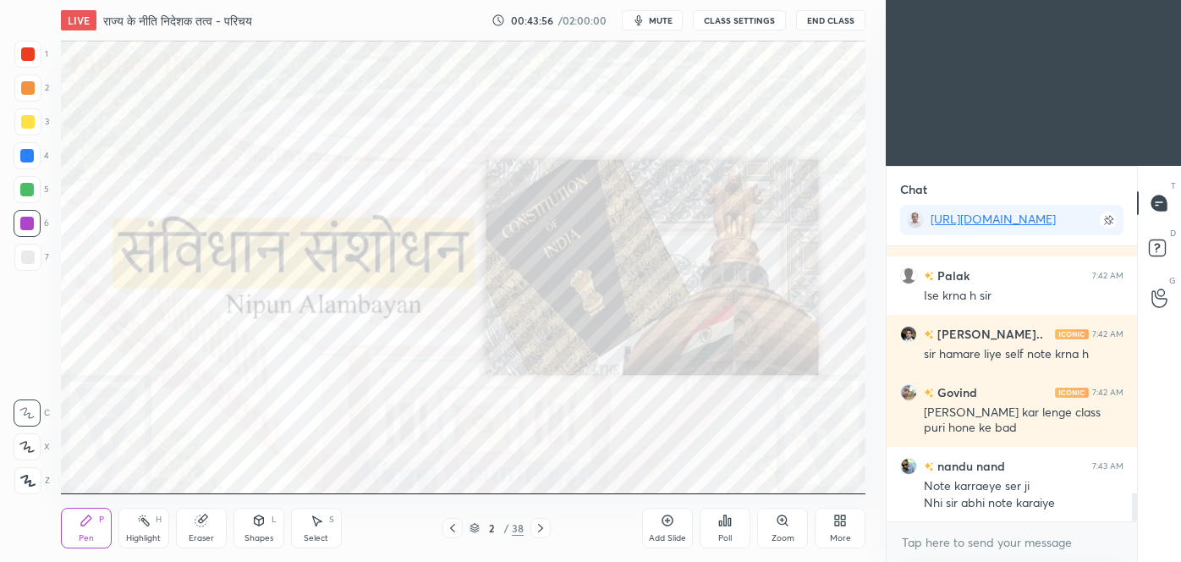
click at [833, 19] on button "End Class" at bounding box center [830, 20] width 69 height 20
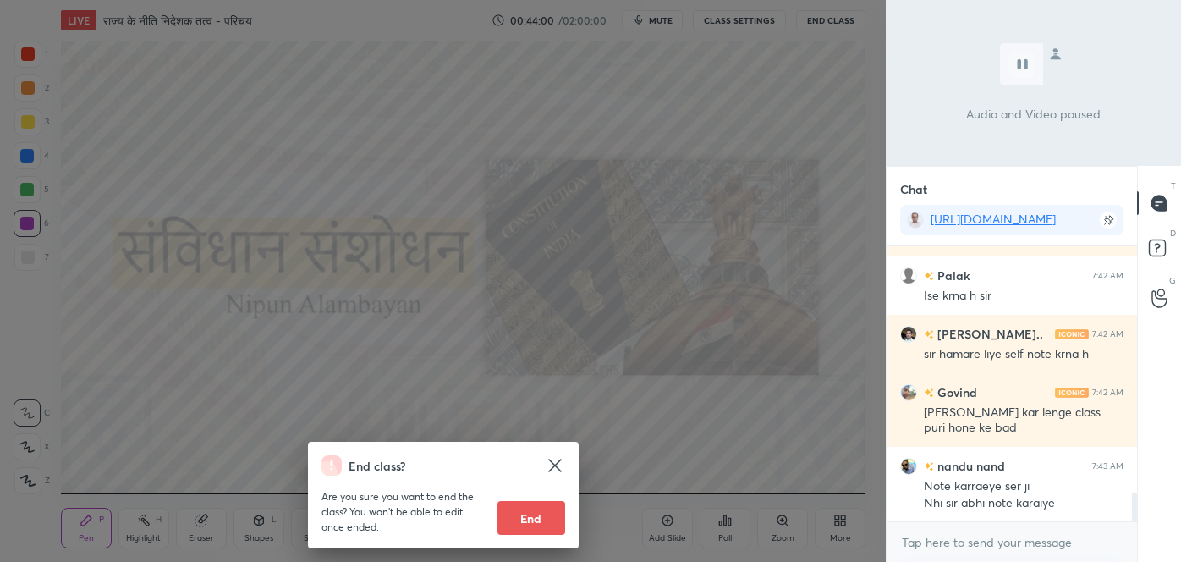
click at [536, 521] on button "End" at bounding box center [531, 518] width 68 height 34
type textarea "x"
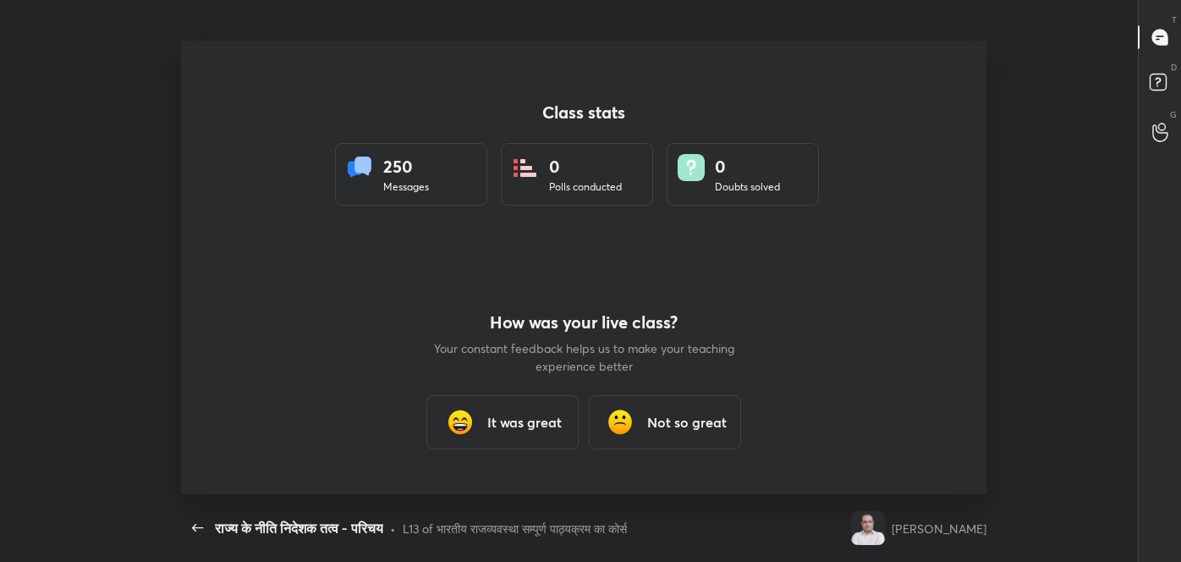
scroll to position [0, 0]
click at [549, 402] on div "It was great" at bounding box center [502, 422] width 152 height 54
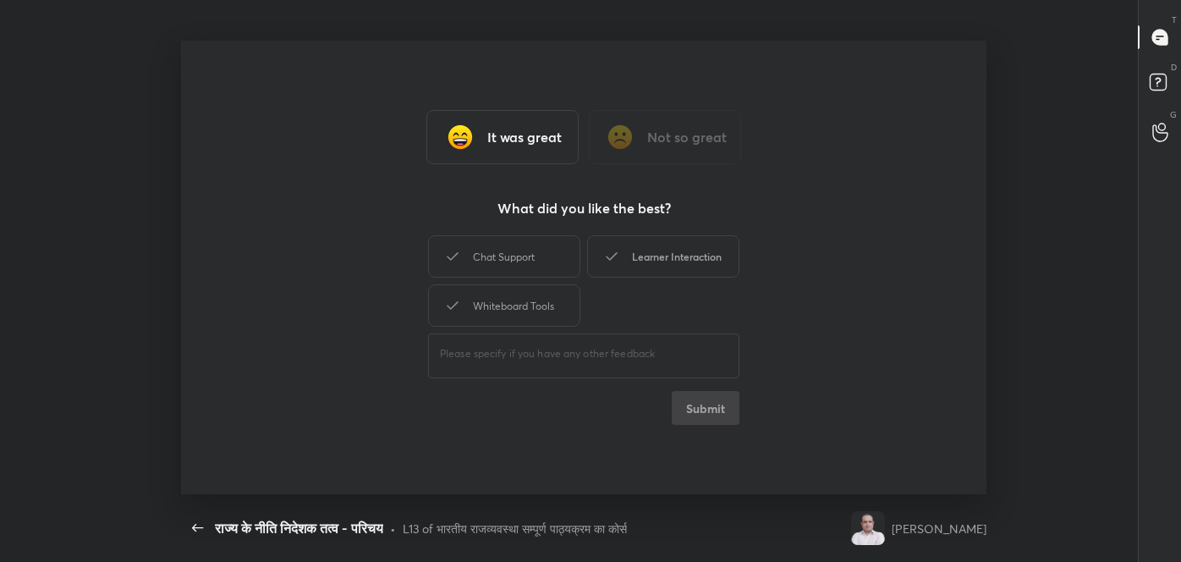
click at [674, 264] on div "Learner Interaction" at bounding box center [663, 256] width 152 height 42
click at [721, 409] on button "Submit" at bounding box center [705, 408] width 68 height 34
